Goal: Transaction & Acquisition: Purchase product/service

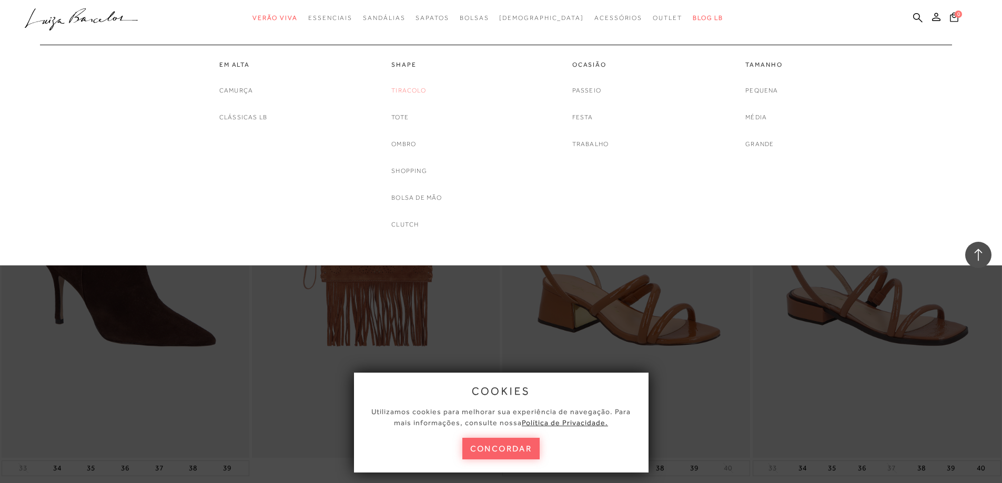
click at [404, 92] on link "Tiracolo" at bounding box center [408, 90] width 35 height 11
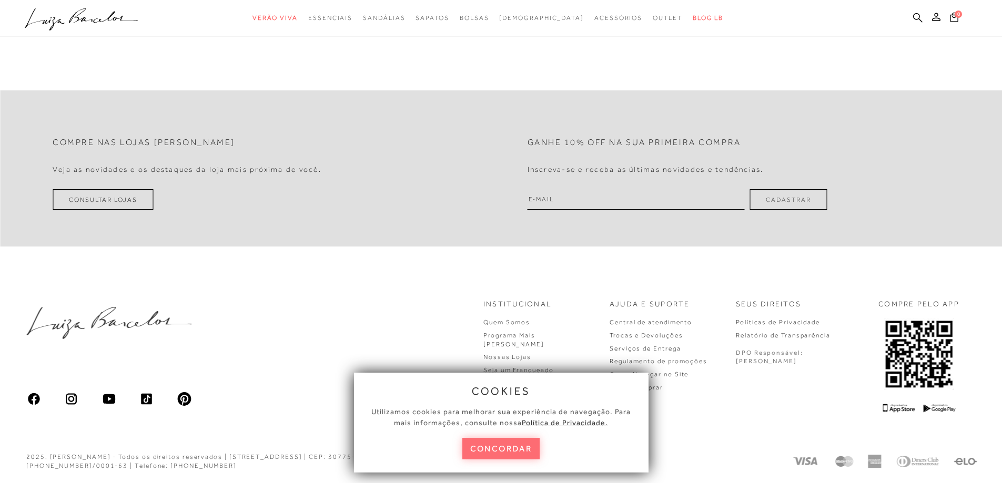
click at [496, 451] on button "concordar" at bounding box center [501, 449] width 78 height 22
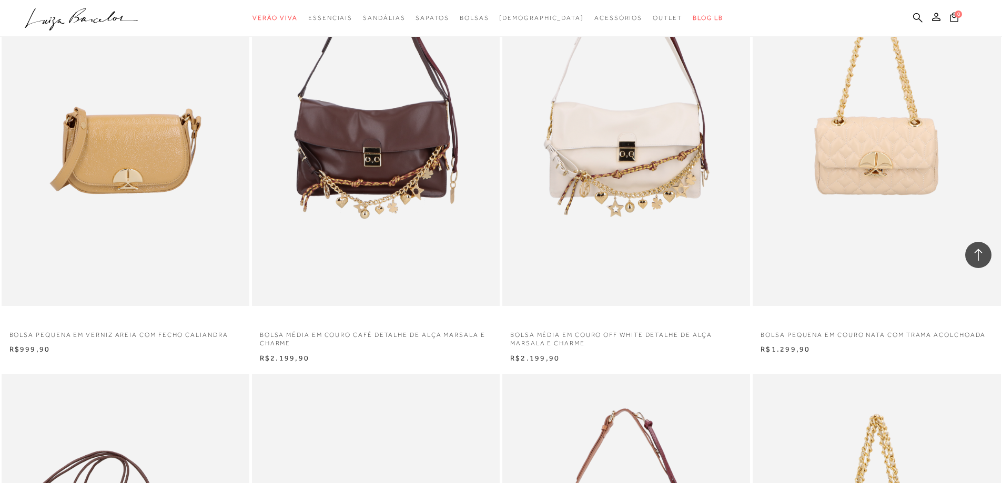
scroll to position [999, 0]
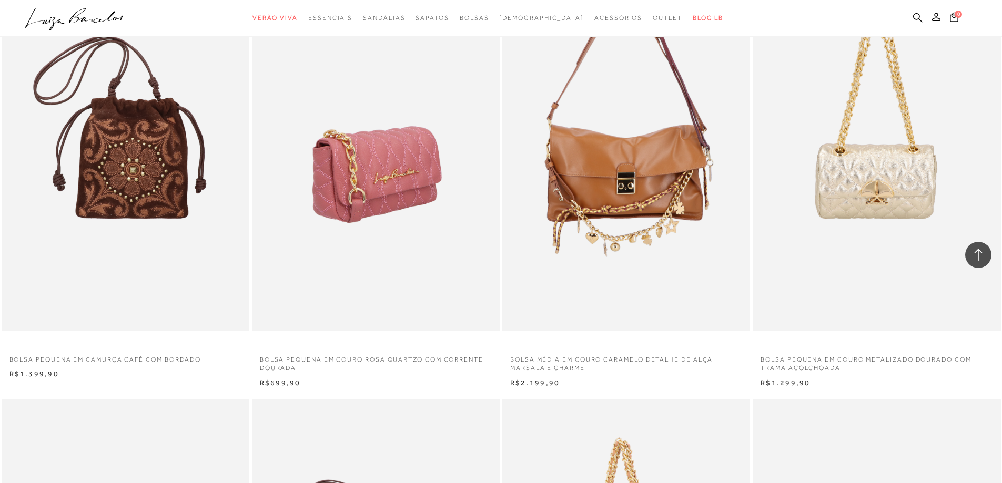
click at [353, 246] on img at bounding box center [376, 145] width 247 height 372
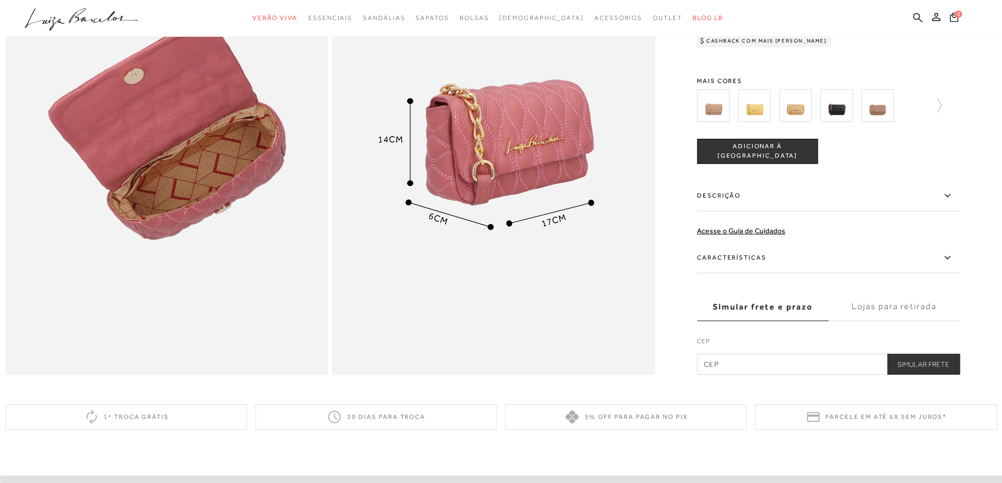
scroll to position [841, 0]
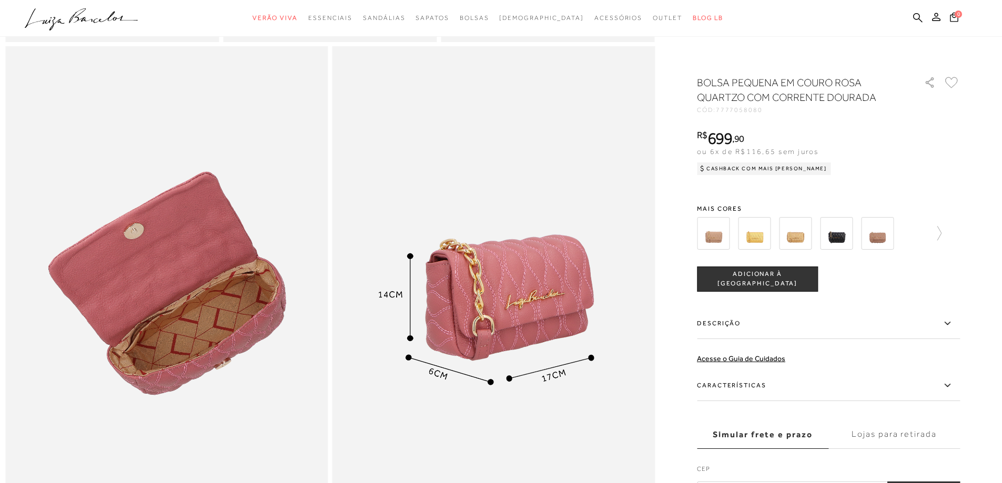
click at [946, 240] on div at bounding box center [828, 233] width 263 height 39
click at [941, 230] on icon at bounding box center [934, 233] width 15 height 15
click at [938, 231] on div at bounding box center [825, 233] width 226 height 39
click at [960, 230] on icon at bounding box center [952, 233] width 15 height 15
click at [855, 233] on img at bounding box center [854, 233] width 33 height 33
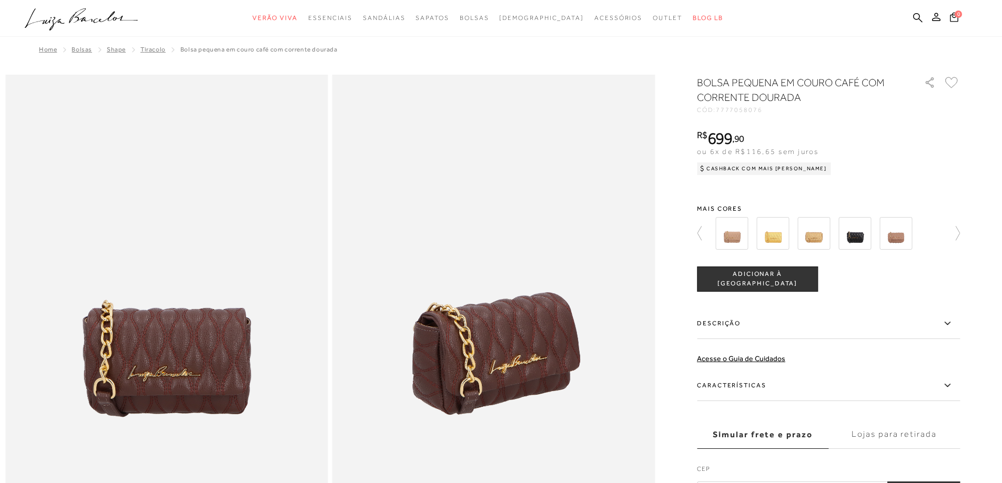
click at [960, 231] on icon at bounding box center [952, 233] width 15 height 15
click at [785, 235] on img at bounding box center [772, 233] width 33 height 33
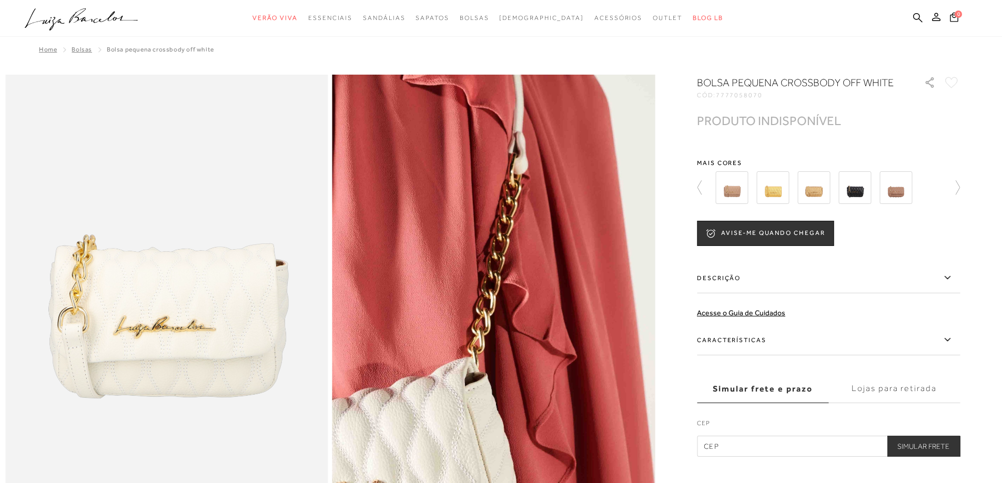
scroll to position [105, 0]
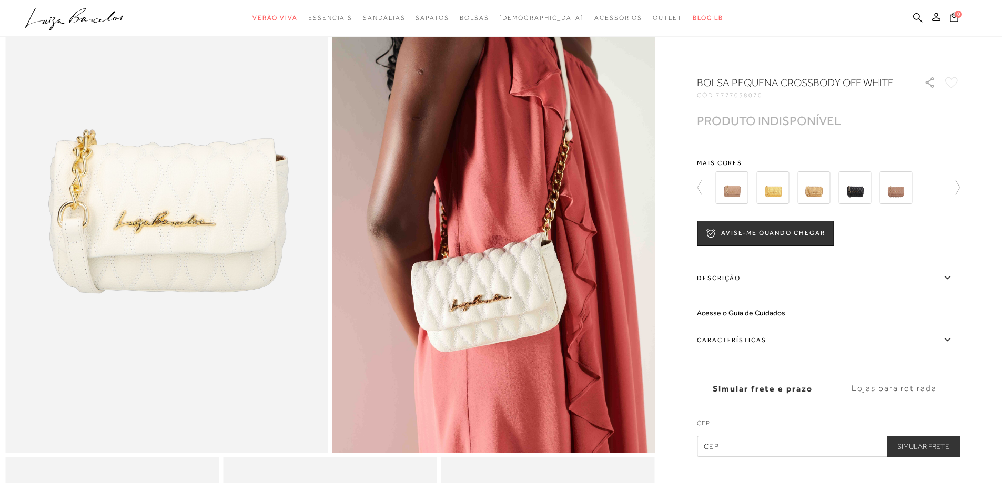
click at [867, 204] on img at bounding box center [854, 187] width 33 height 33
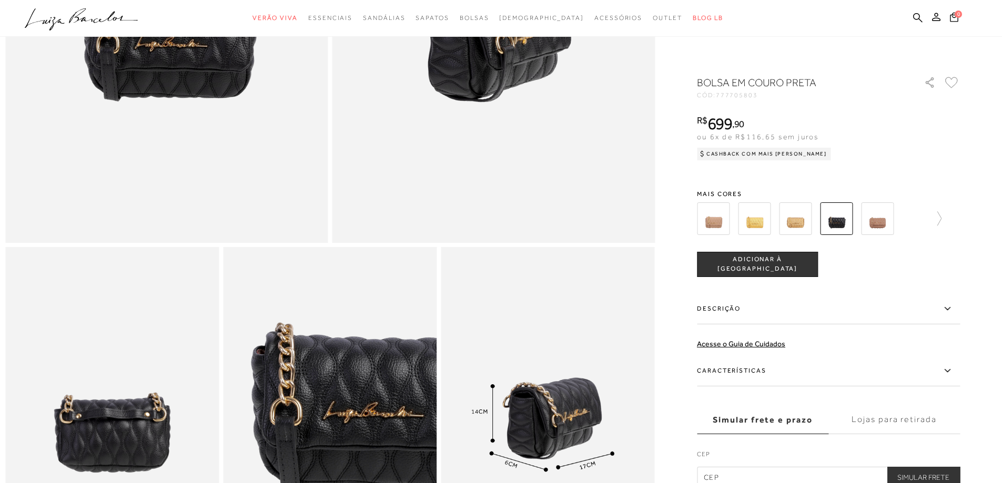
click at [883, 224] on img at bounding box center [877, 218] width 33 height 33
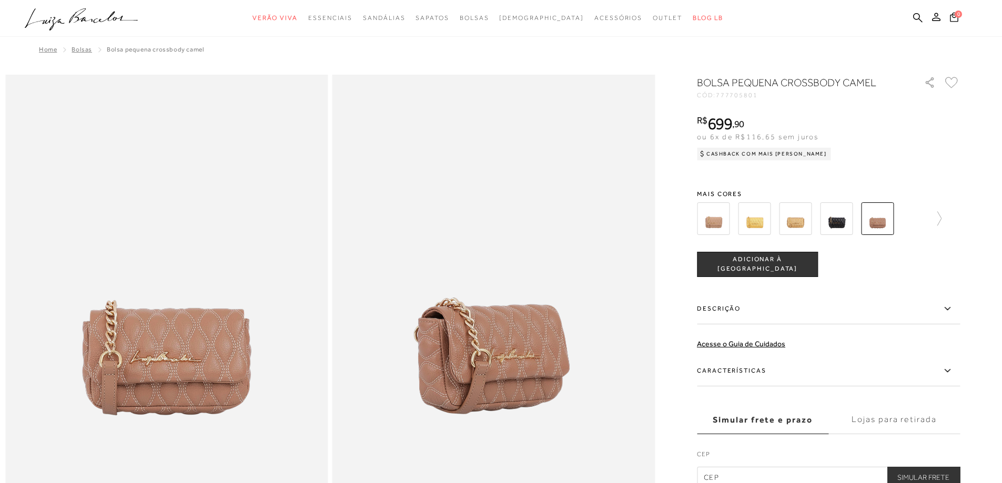
click at [716, 220] on img at bounding box center [713, 218] width 33 height 33
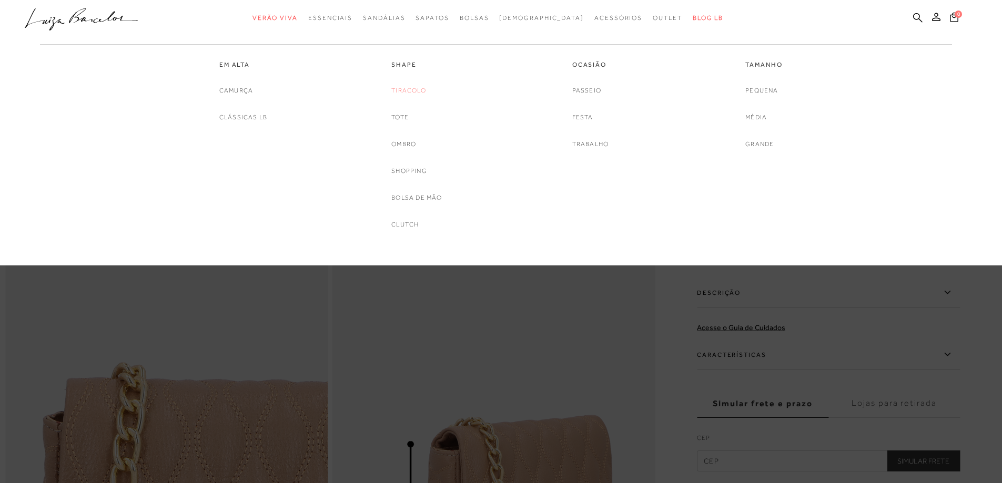
click at [410, 92] on link "Tiracolo" at bounding box center [408, 90] width 35 height 11
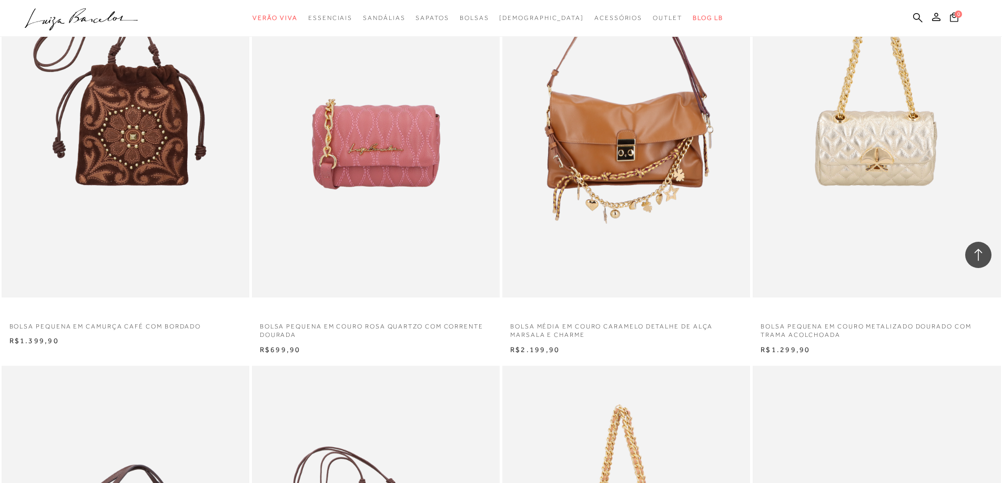
scroll to position [2329, 0]
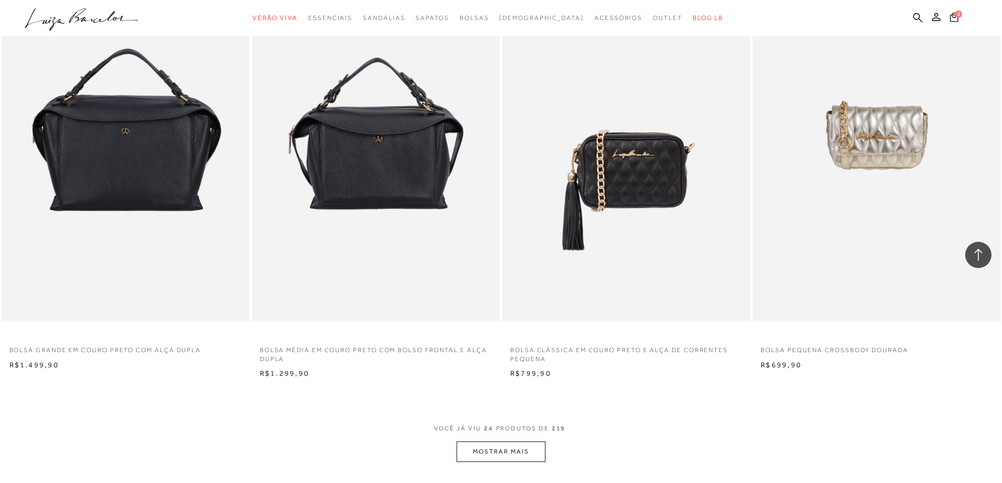
click at [503, 442] on button "MOSTRAR MAIS" at bounding box center [500, 452] width 88 height 21
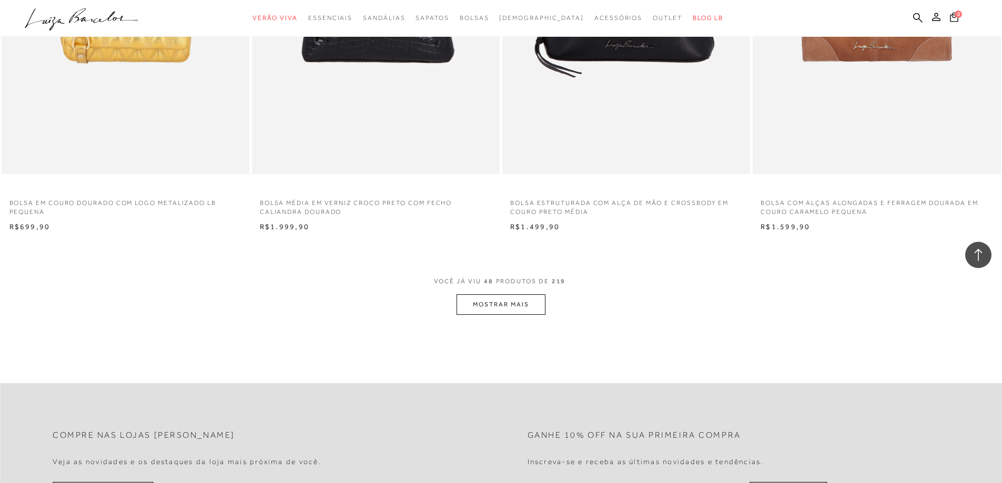
scroll to position [5221, 0]
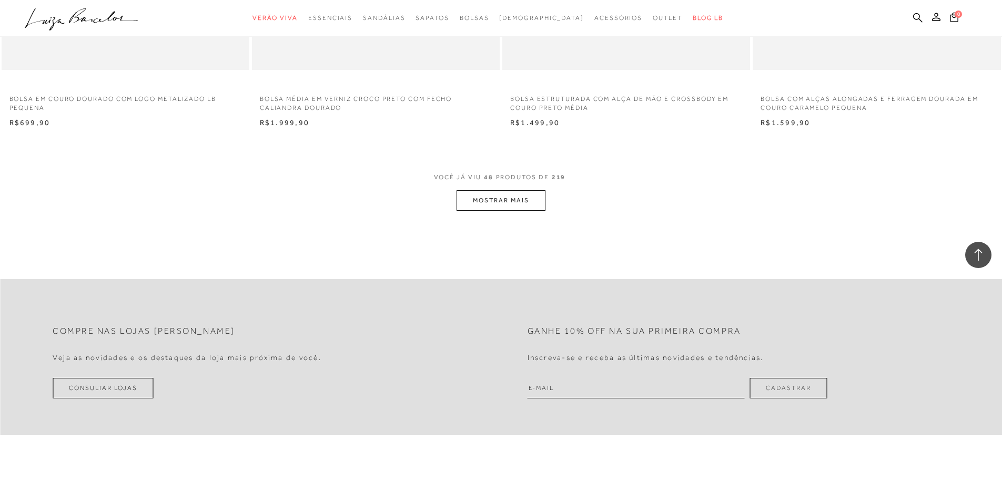
click at [491, 202] on button "MOSTRAR MAIS" at bounding box center [500, 200] width 88 height 21
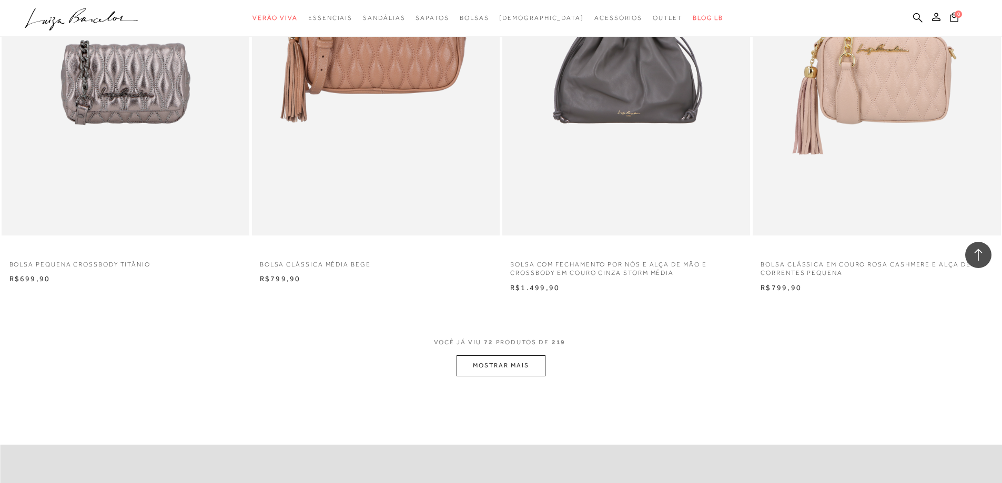
scroll to position [7746, 0]
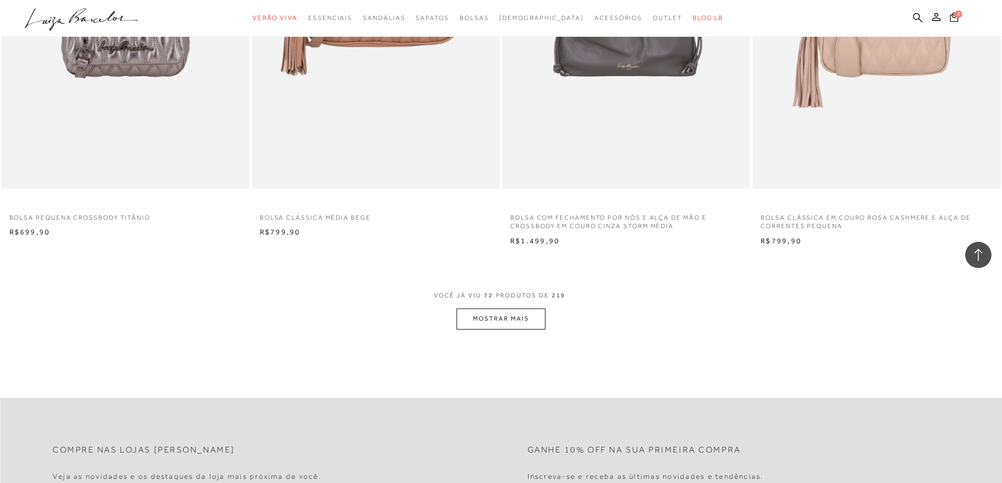
click at [512, 317] on button "MOSTRAR MAIS" at bounding box center [500, 319] width 88 height 21
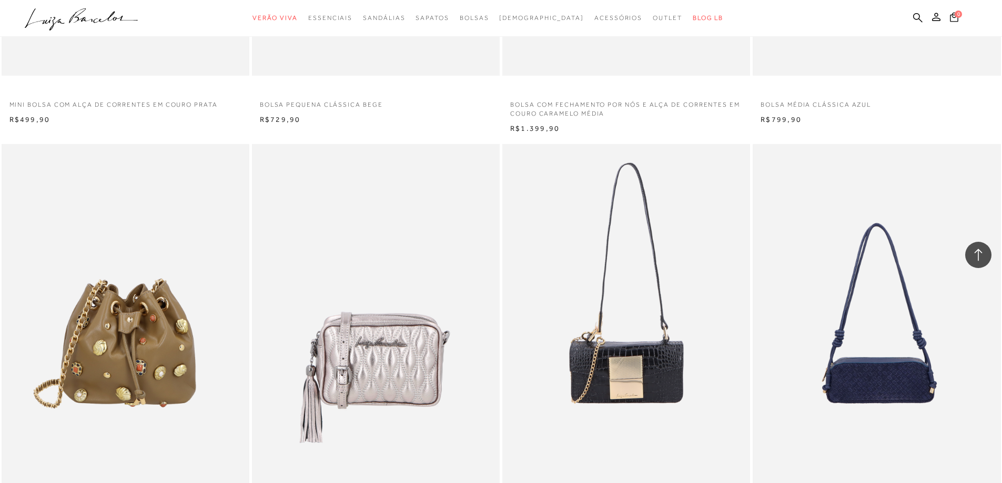
scroll to position [10322, 0]
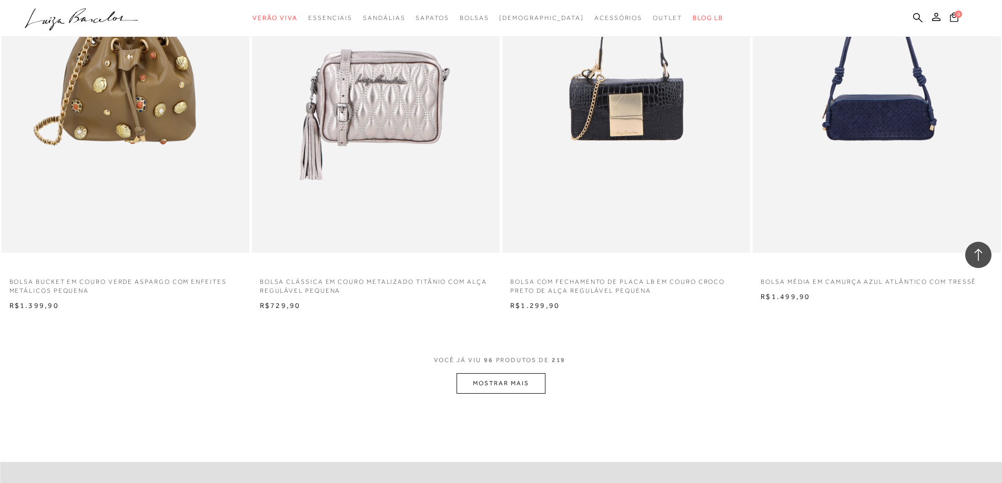
click at [477, 384] on button "MOSTRAR MAIS" at bounding box center [500, 383] width 88 height 21
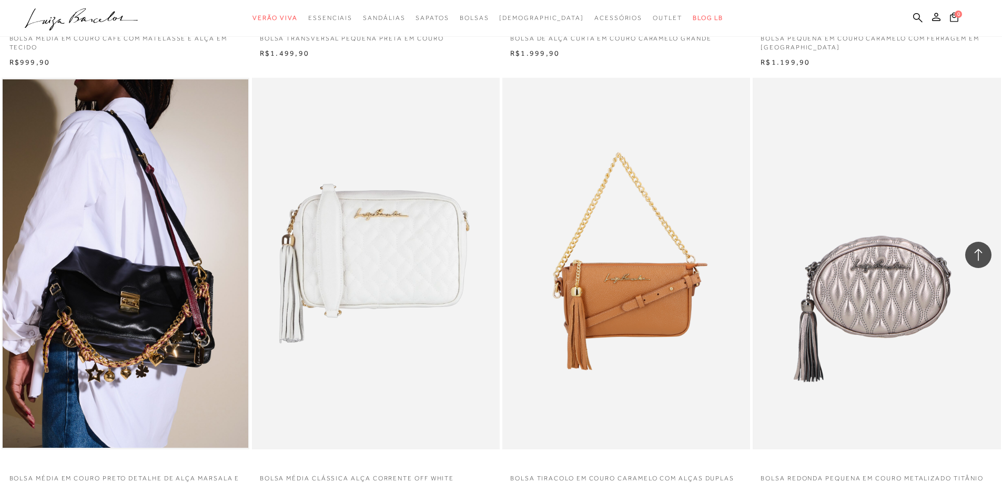
scroll to position [12426, 0]
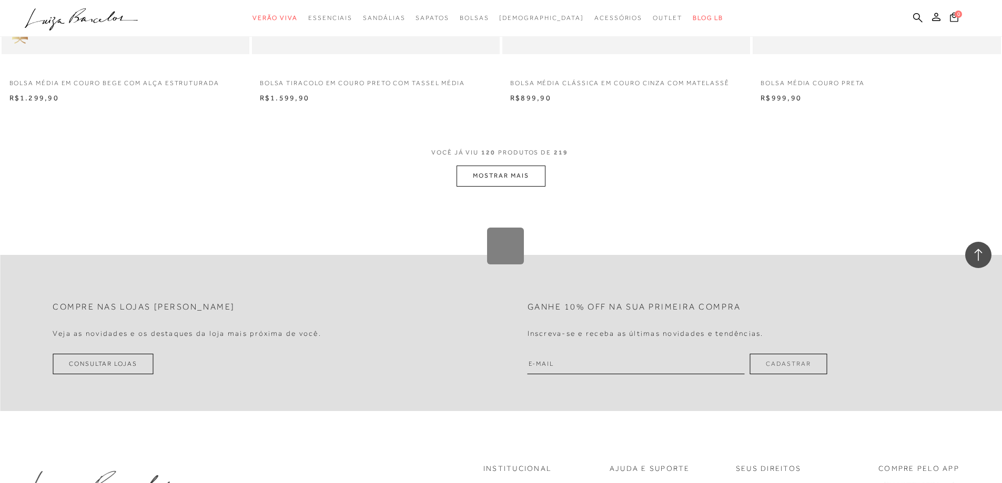
click at [503, 269] on div "Compre nas lojas [PERSON_NAME] as novidades e os destaques da loja mais próxima…" at bounding box center [501, 451] width 1002 height 393
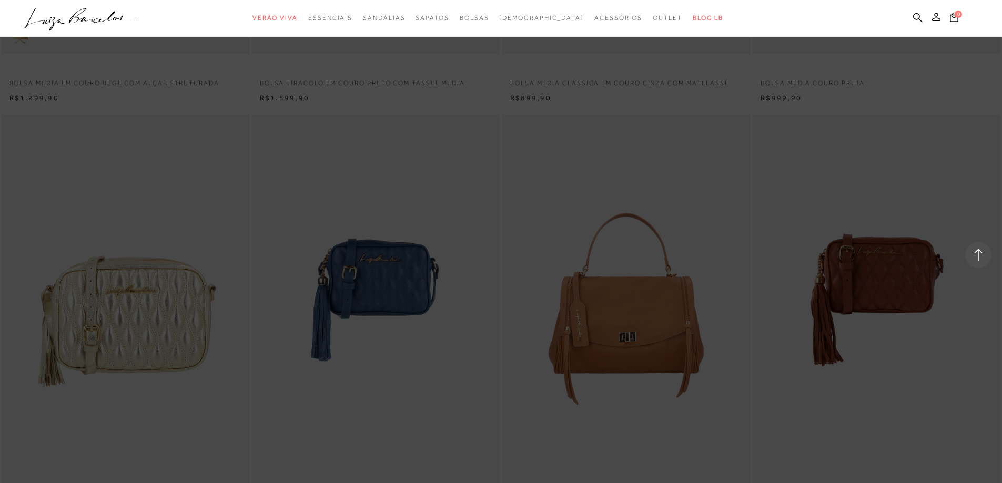
click at [924, 233] on div at bounding box center [501, 241] width 1002 height 483
click at [792, 235] on div at bounding box center [501, 241] width 1002 height 483
drag, startPoint x: 732, startPoint y: 229, endPoint x: 516, endPoint y: 165, distance: 225.6
click at [731, 229] on div at bounding box center [501, 241] width 1002 height 483
click at [539, 15] on span "[DEMOGRAPHIC_DATA]" at bounding box center [541, 17] width 85 height 7
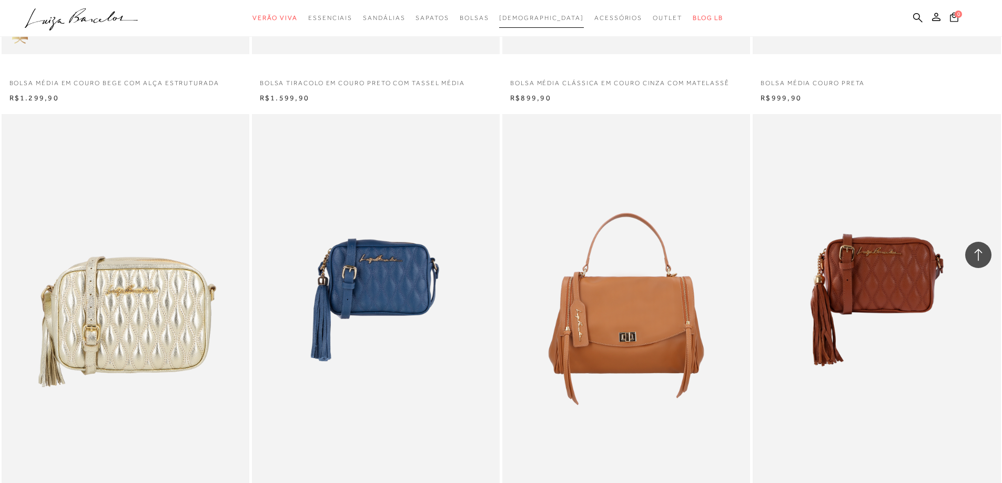
scroll to position [15613, 0]
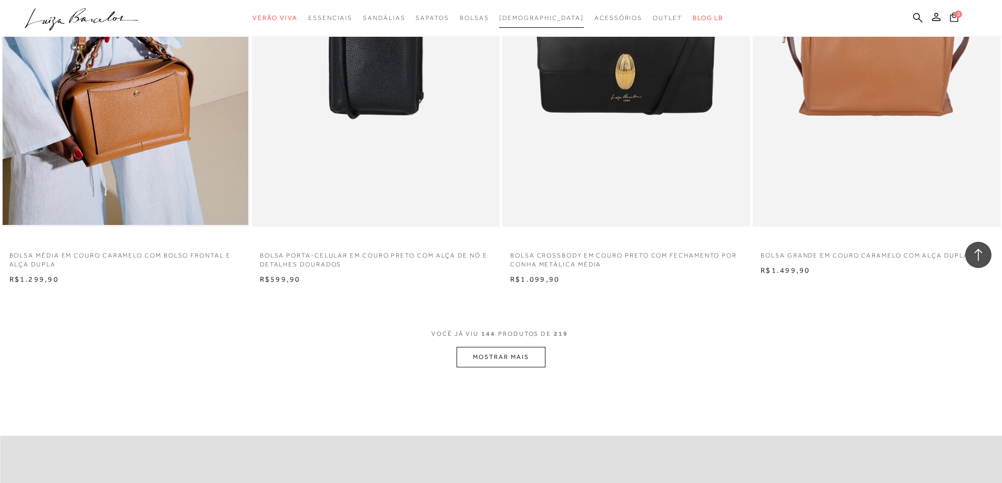
click at [535, 20] on span "[DEMOGRAPHIC_DATA]" at bounding box center [541, 17] width 85 height 7
